Goal: Check status: Check status

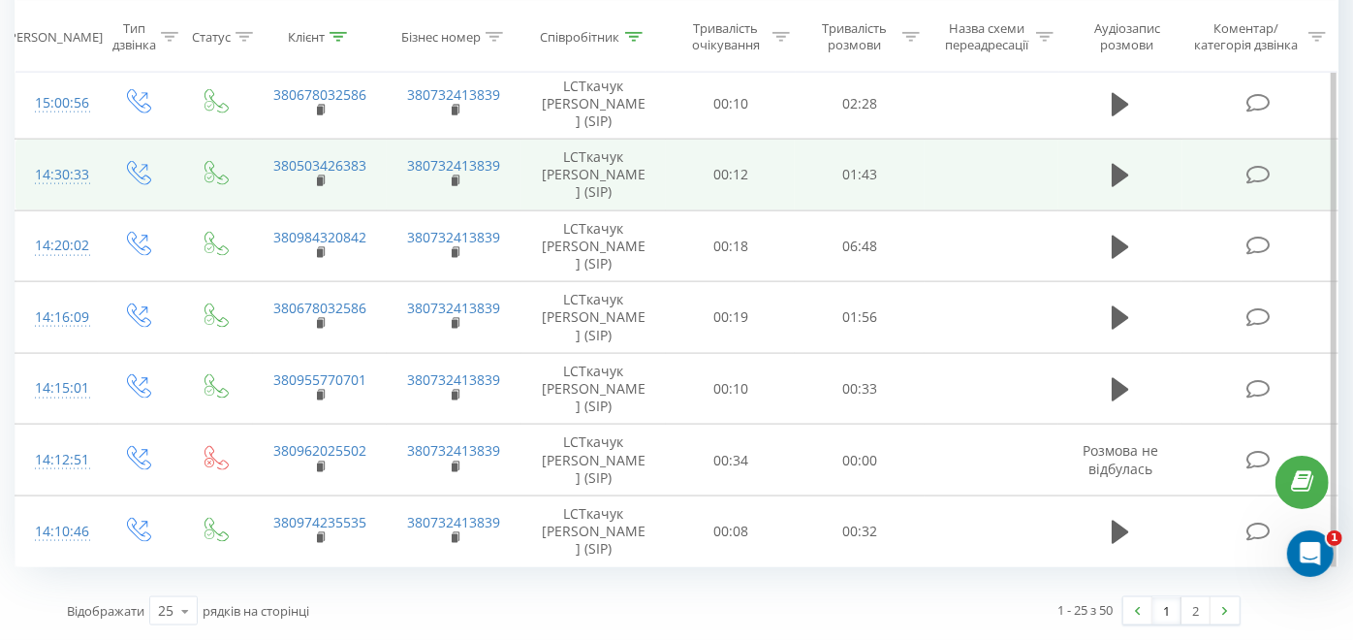
scroll to position [1939, 0]
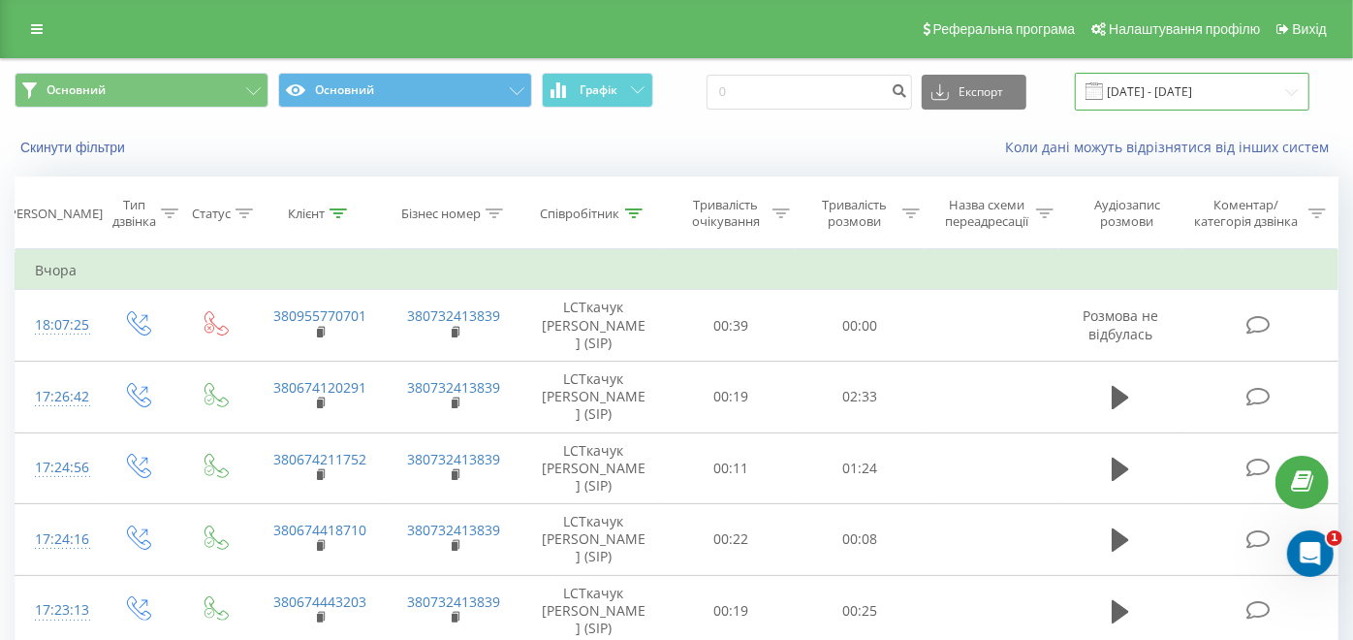
click at [1182, 88] on input "20.08.2025 - 20.08.2025" at bounding box center [1192, 92] width 235 height 38
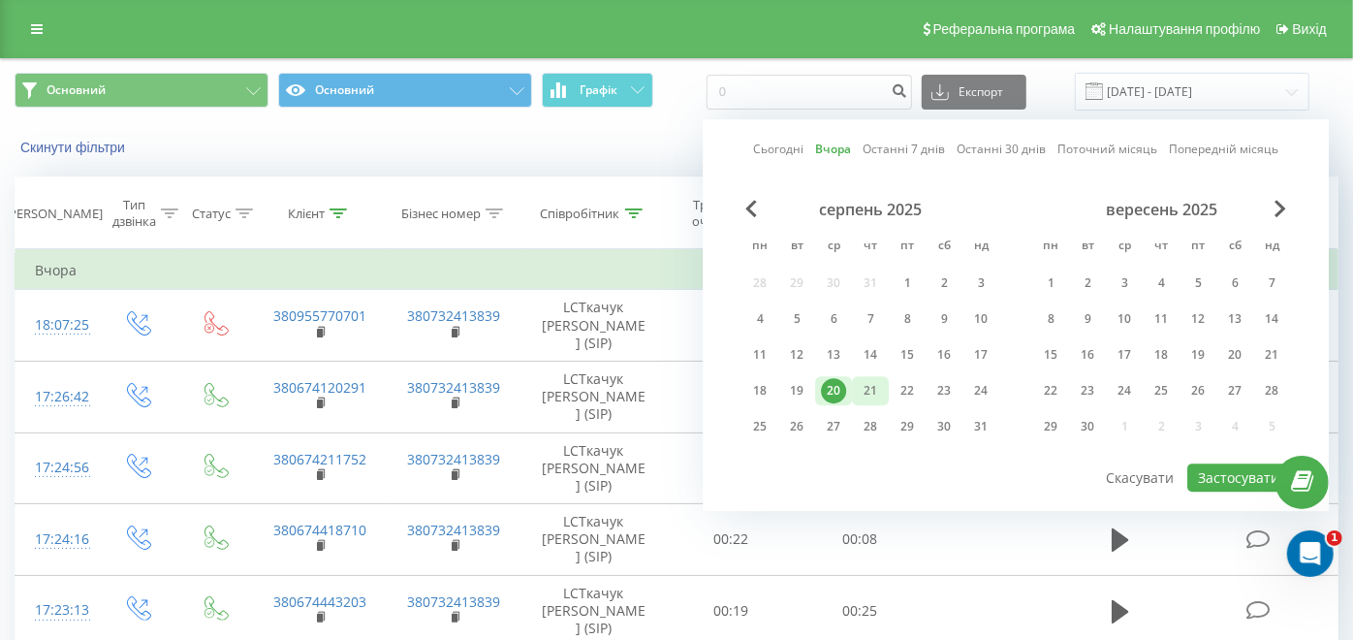
click at [866, 389] on div "21" at bounding box center [870, 390] width 25 height 25
click at [907, 393] on div "22" at bounding box center [907, 390] width 25 height 25
click at [866, 392] on div "21" at bounding box center [870, 390] width 25 height 25
click at [1220, 466] on button "Застосувати" at bounding box center [1238, 477] width 103 height 28
type input "[DATE] - [DATE]"
